Goal: Find specific page/section: Find specific page/section

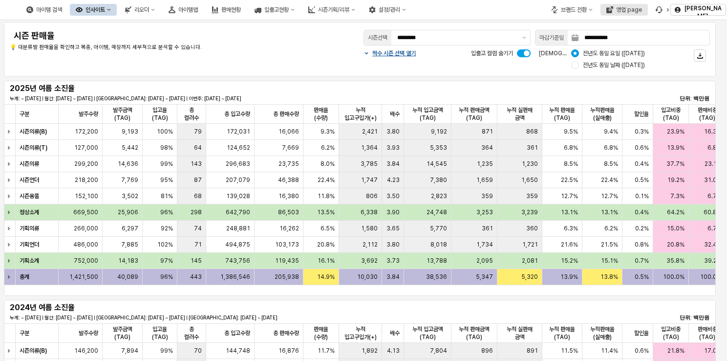
click at [637, 11] on div "영업 page" at bounding box center [629, 9] width 26 height 7
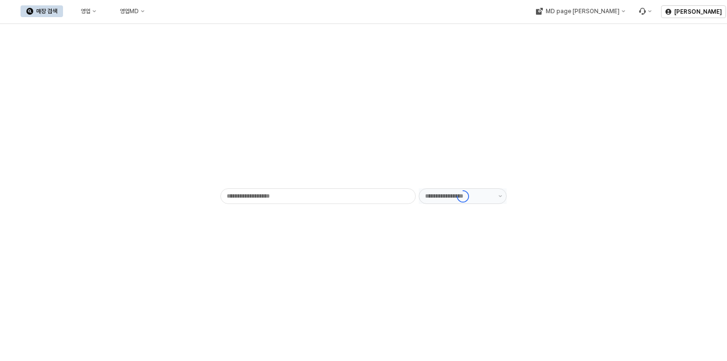
type input "******"
click at [90, 9] on div "영업" at bounding box center [86, 11] width 10 height 7
click at [182, 27] on div "목표매출 달성현황" at bounding box center [193, 29] width 52 height 8
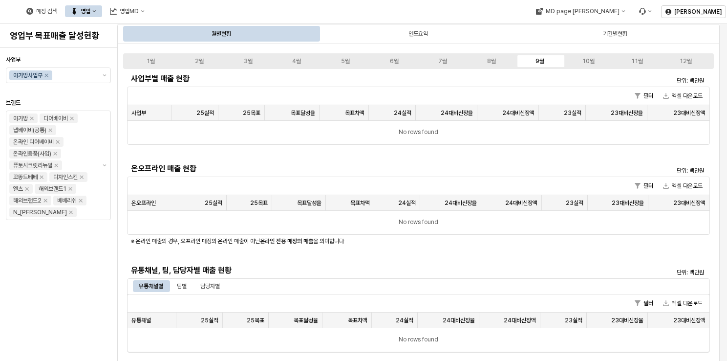
click at [90, 8] on div "영업" at bounding box center [86, 11] width 10 height 7
click at [171, 28] on div "목표매출 달성현황" at bounding box center [193, 29] width 52 height 8
click at [57, 10] on div "매장 검색" at bounding box center [46, 11] width 21 height 7
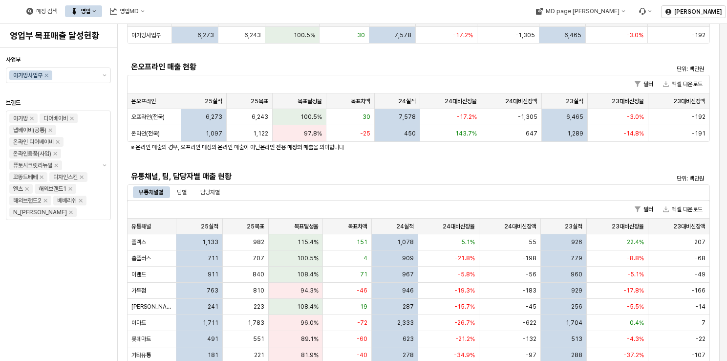
scroll to position [196, 0]
